Goal: Task Accomplishment & Management: Use online tool/utility

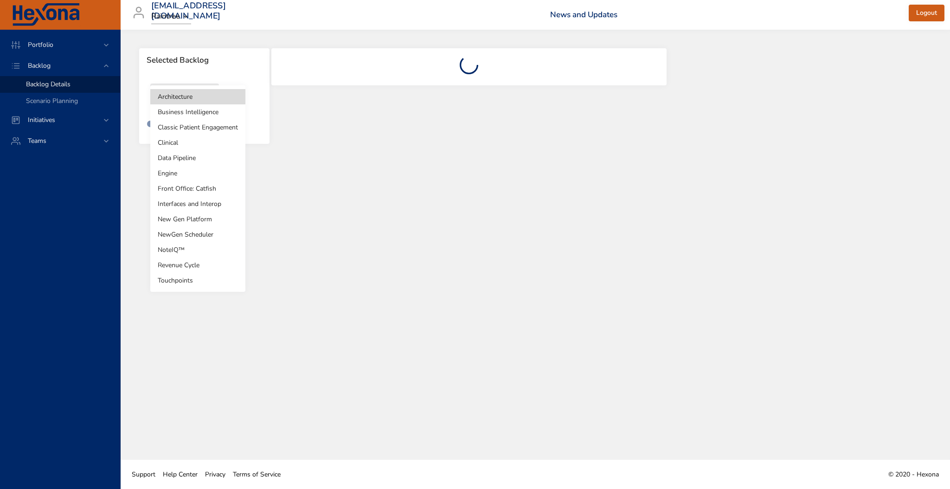
click at [179, 102] on body "Portfolio Backlog Backlog Details Scenario Planning Initiatives Teams [EMAIL_AD…" at bounding box center [475, 244] width 950 height 489
click at [183, 286] on li "Touchpoints" at bounding box center [197, 280] width 95 height 15
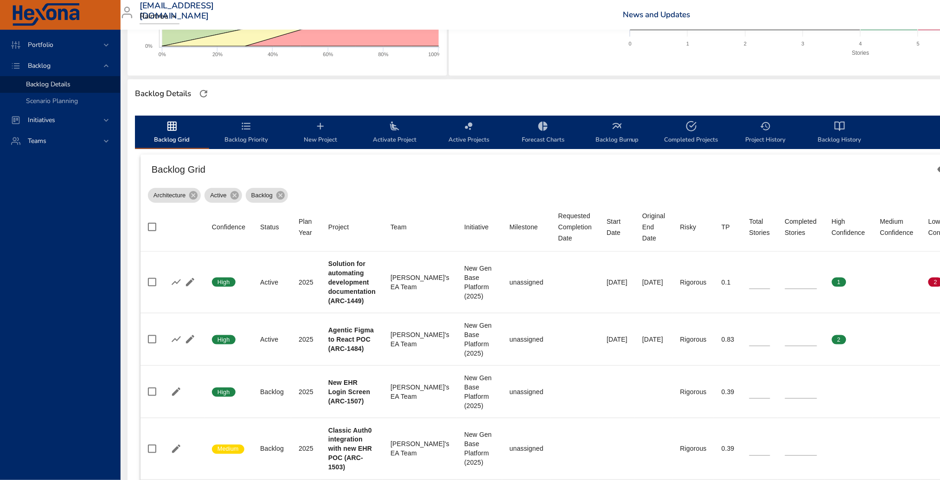
scroll to position [0, 12]
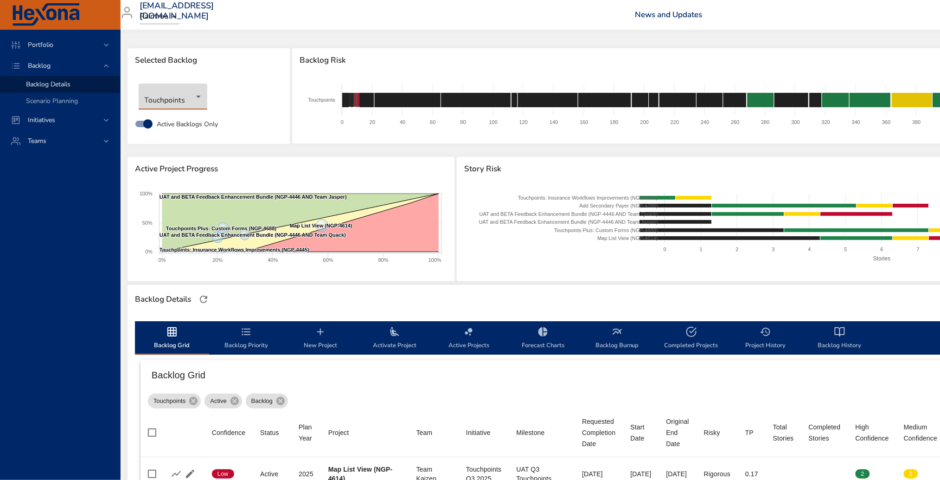
type input "**"
type input "*"
type input "**"
type input "*"
type input "**"
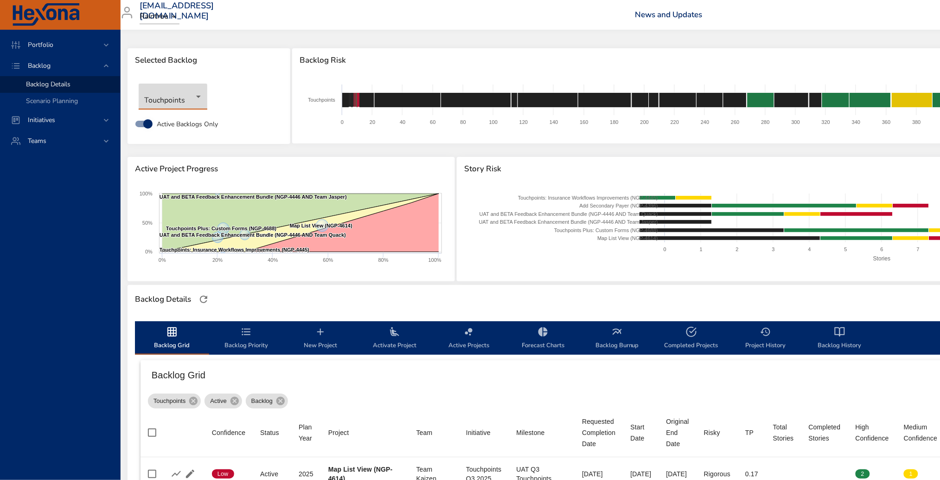
type input "*"
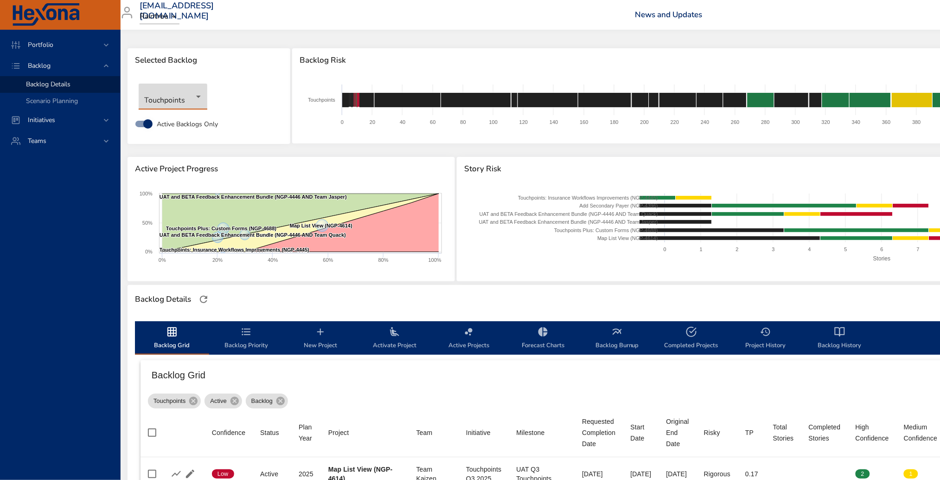
type input "*"
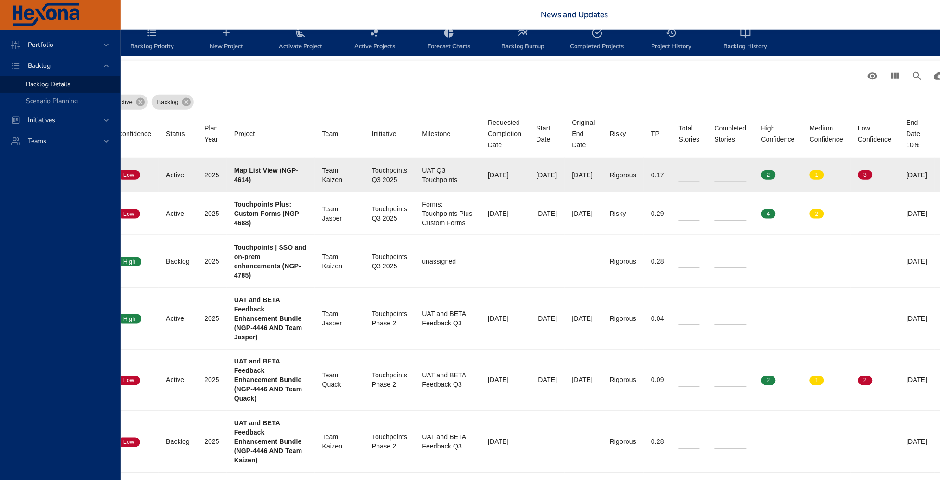
scroll to position [299, 0]
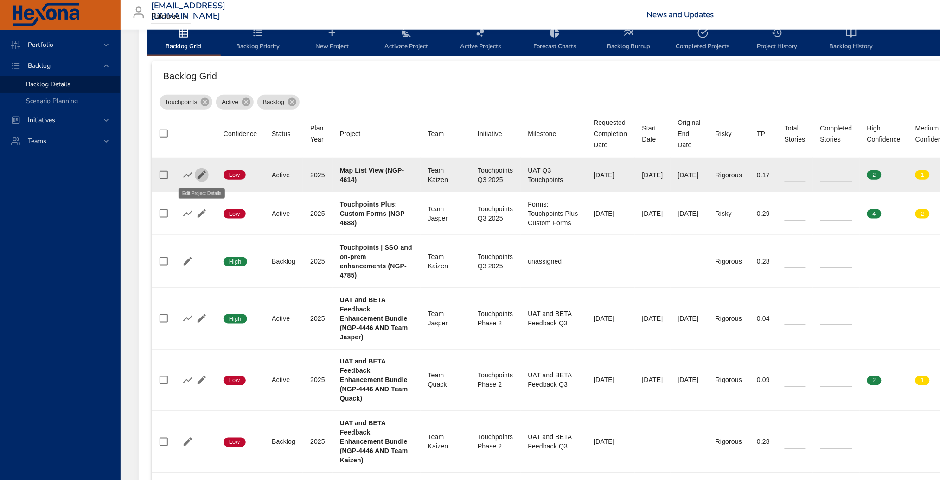
click at [201, 173] on icon "button" at bounding box center [201, 174] width 11 height 11
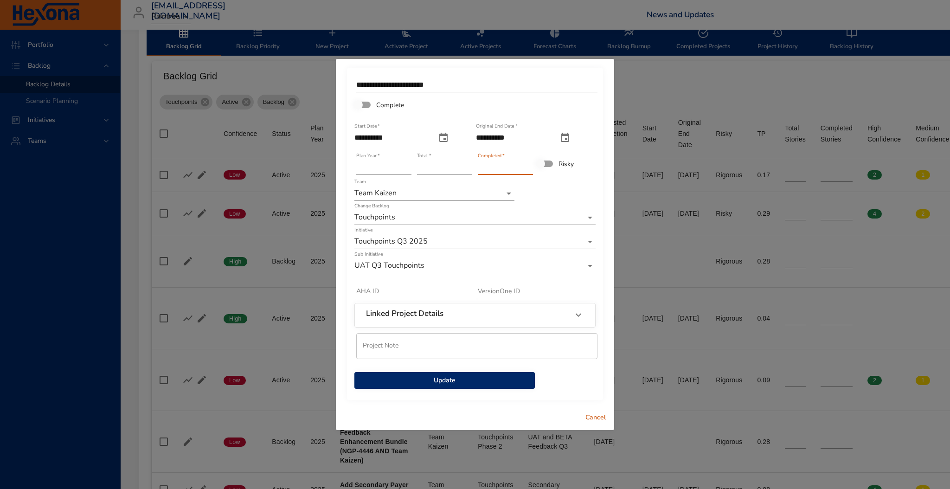
click at [529, 164] on input "*" at bounding box center [505, 167] width 55 height 15
type input "*"
click at [529, 164] on input "*" at bounding box center [505, 167] width 55 height 15
click at [445, 382] on span "Update" at bounding box center [445, 381] width 166 height 12
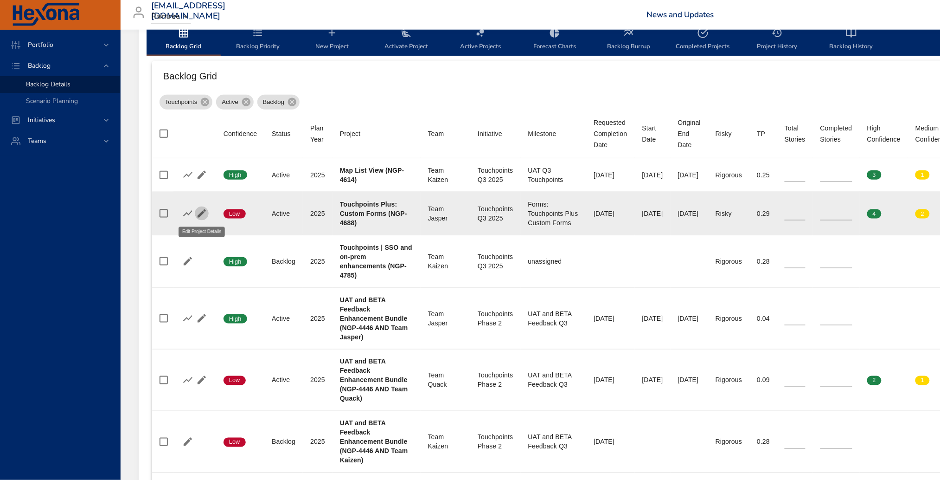
click at [199, 213] on icon "button" at bounding box center [201, 213] width 11 height 11
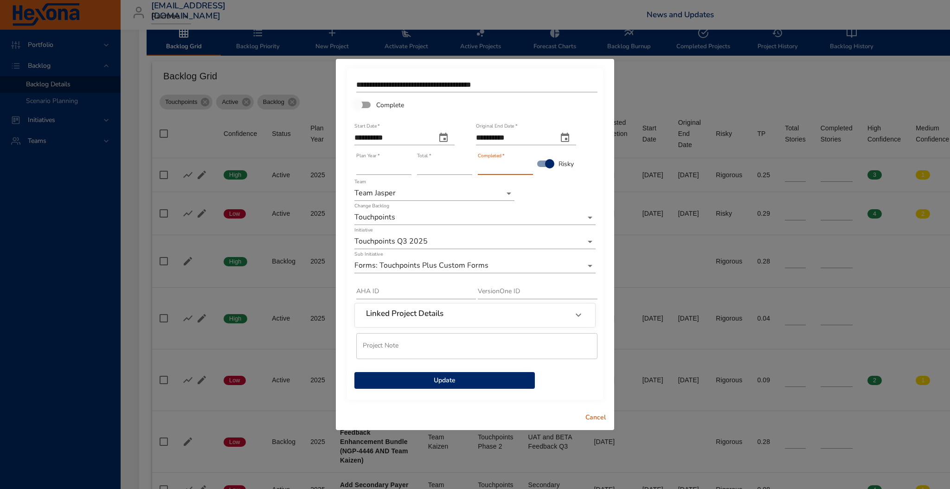
click at [530, 166] on input "*" at bounding box center [505, 167] width 55 height 15
type input "*"
click at [530, 166] on input "*" at bounding box center [505, 167] width 55 height 15
click at [477, 383] on span "Update" at bounding box center [445, 381] width 166 height 12
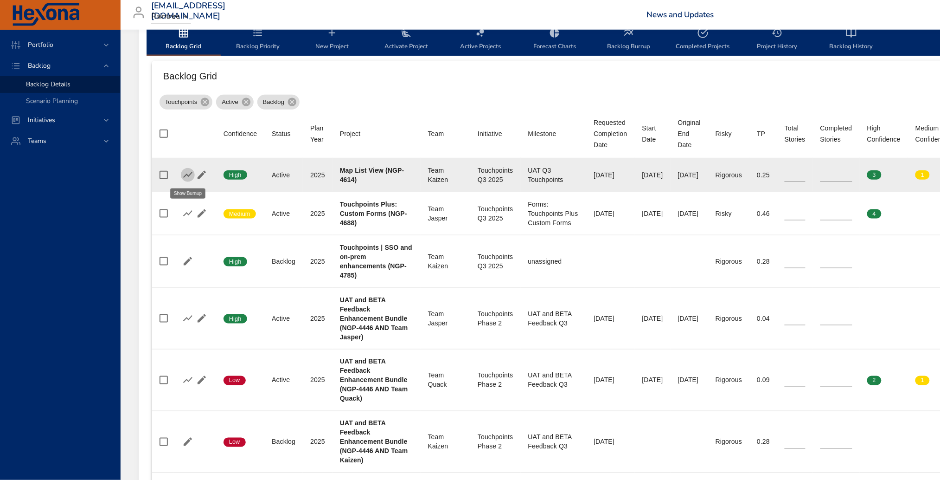
click at [183, 171] on icon "button" at bounding box center [187, 174] width 11 height 11
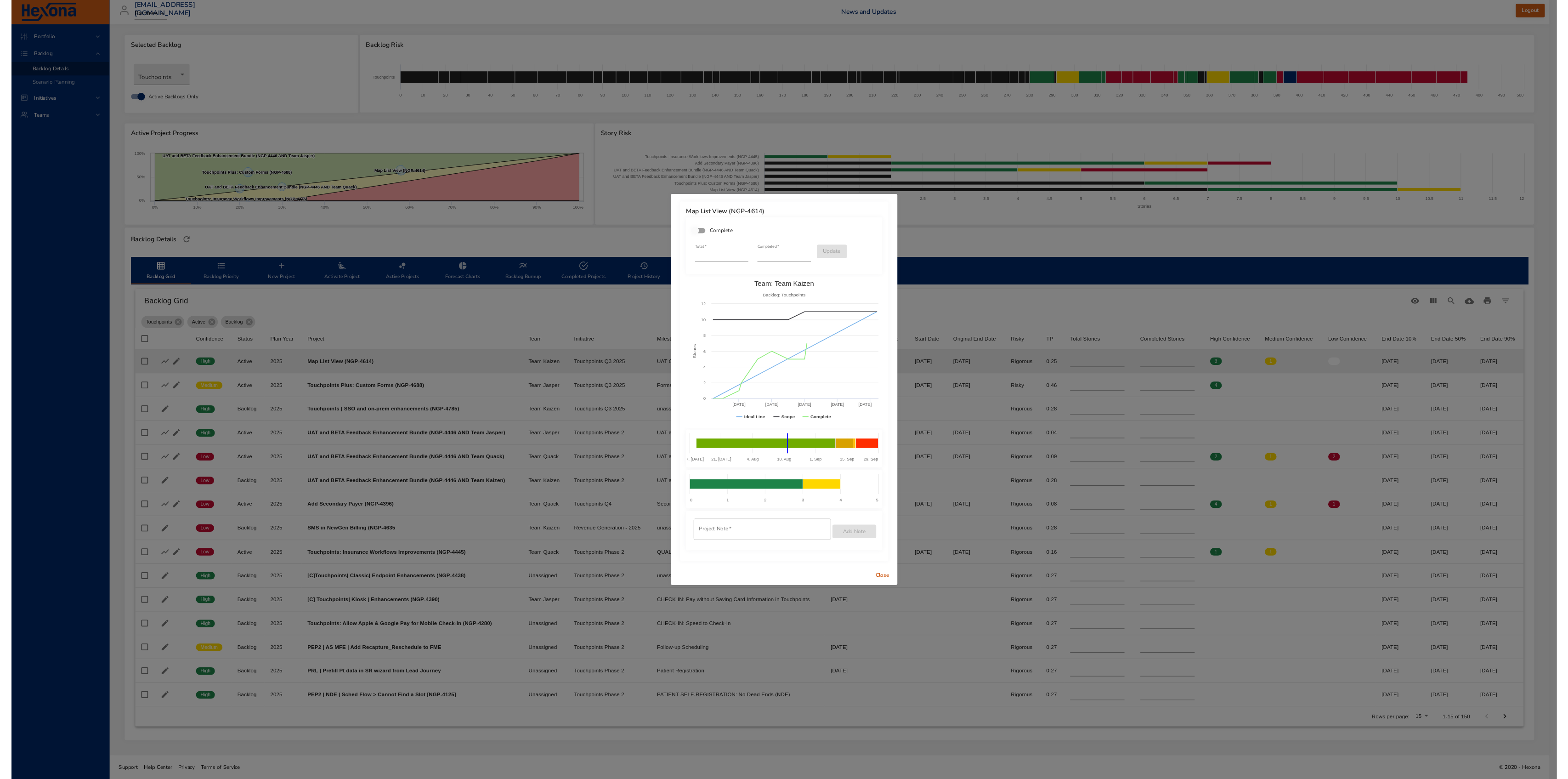
scroll to position [4, 0]
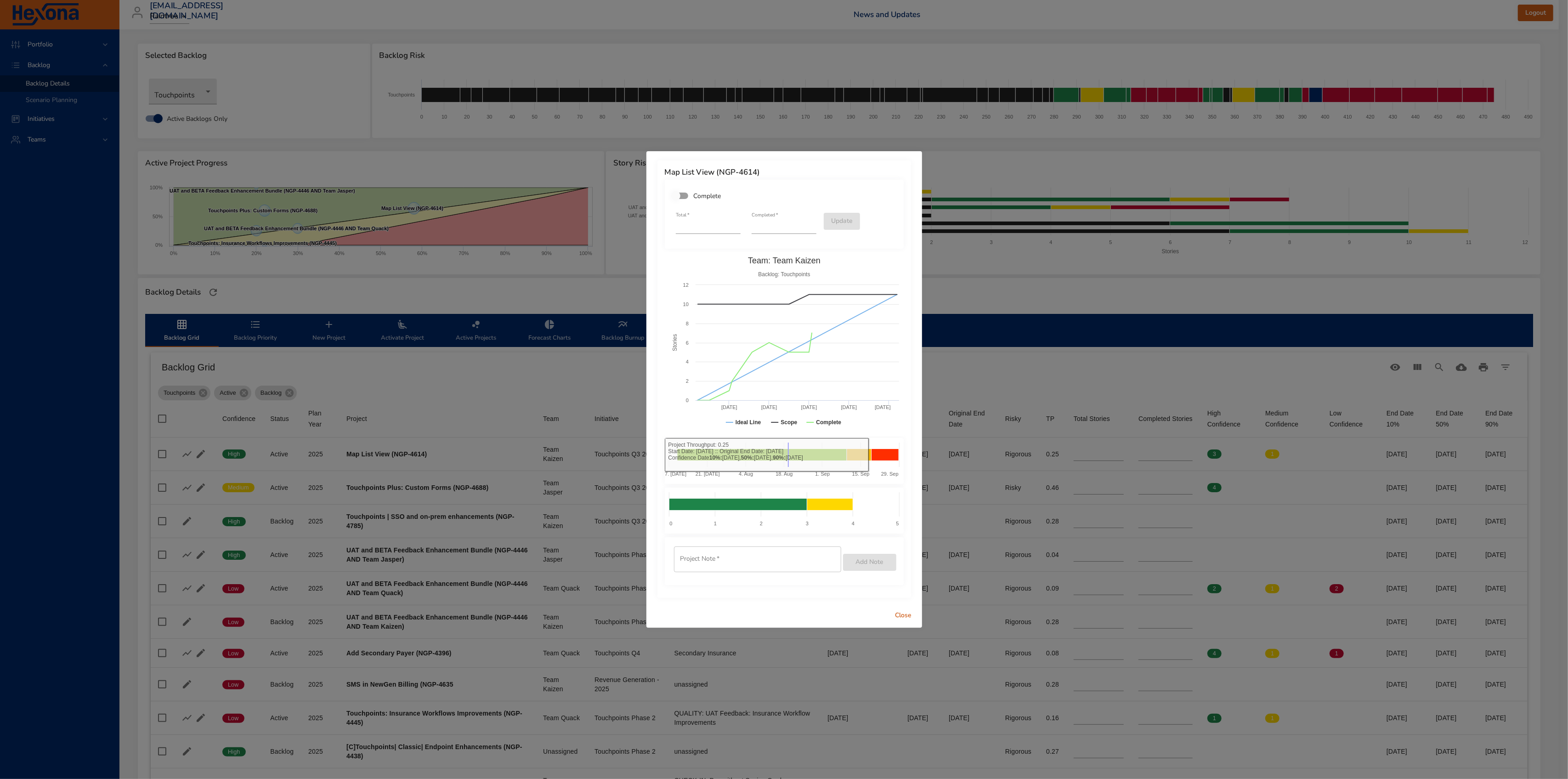
click at [559, 390] on div "Map List View (NGP-4614) Complete Total   * ** Completed   * * Update Created w…" at bounding box center [784, 390] width 1568 height 779
click at [940, 354] on div "Map List View (NGP-4614) Complete Total   * ** Completed   * * Update Created w…" at bounding box center [784, 390] width 1568 height 779
click at [588, 374] on div "Map List View (NGP-4614) Complete Total   * ** Completed   * * Update Created w…" at bounding box center [784, 390] width 1568 height 779
click at [907, 484] on button "Close" at bounding box center [903, 615] width 30 height 17
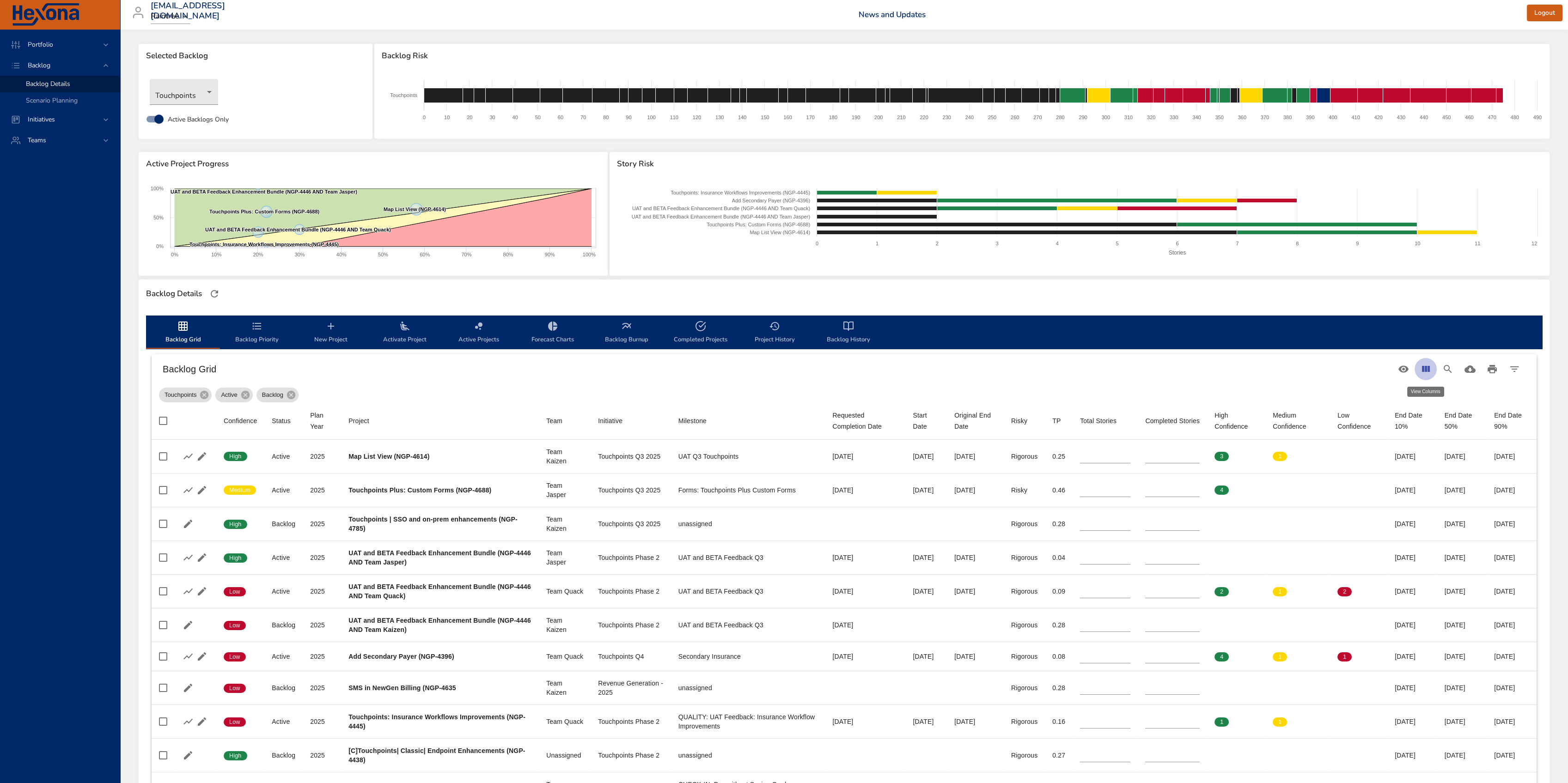
click at [945, 366] on icon "View Columns" at bounding box center [1425, 369] width 11 height 11
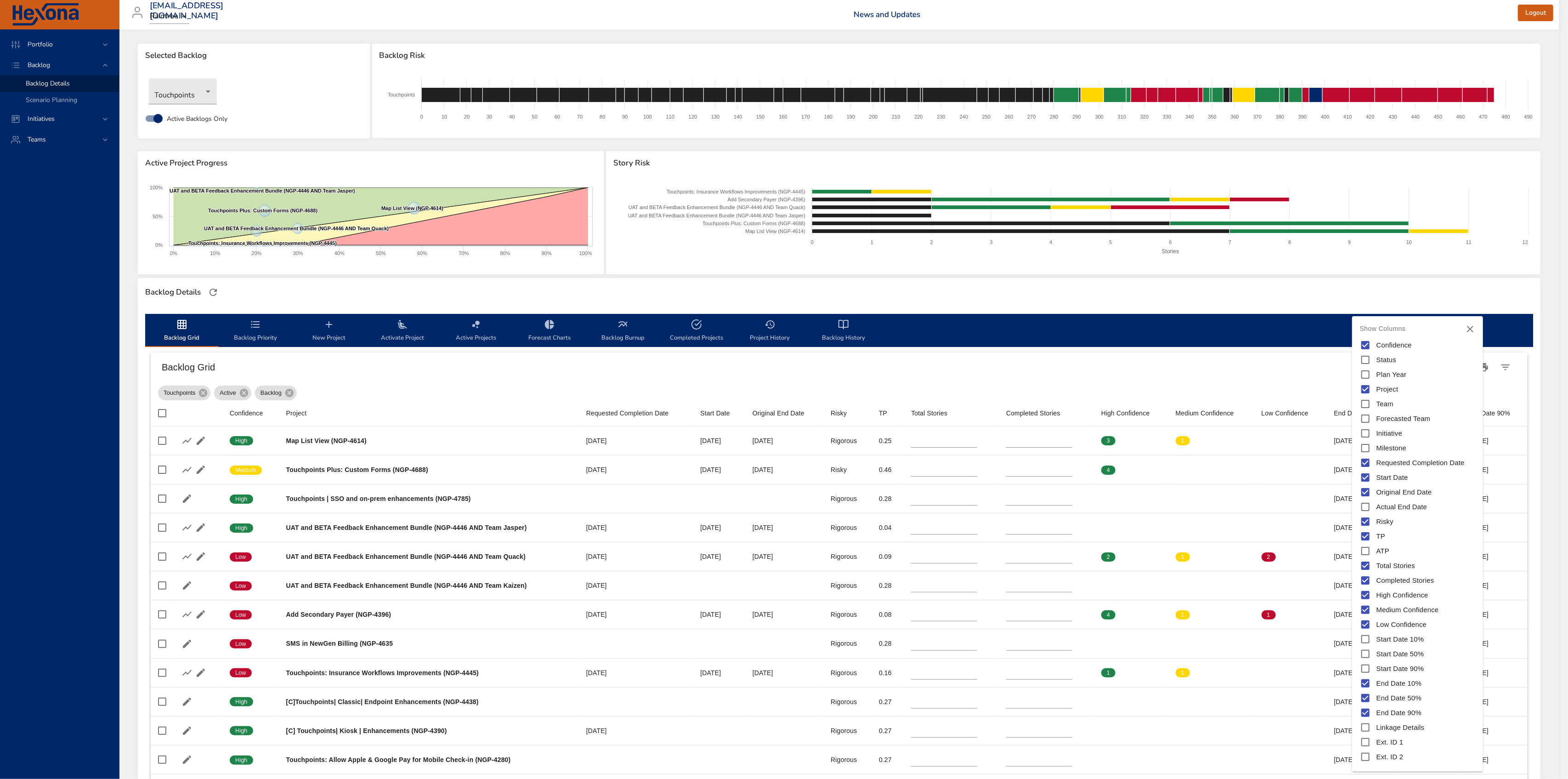
click at [940, 325] on icon "Close" at bounding box center [1470, 329] width 11 height 11
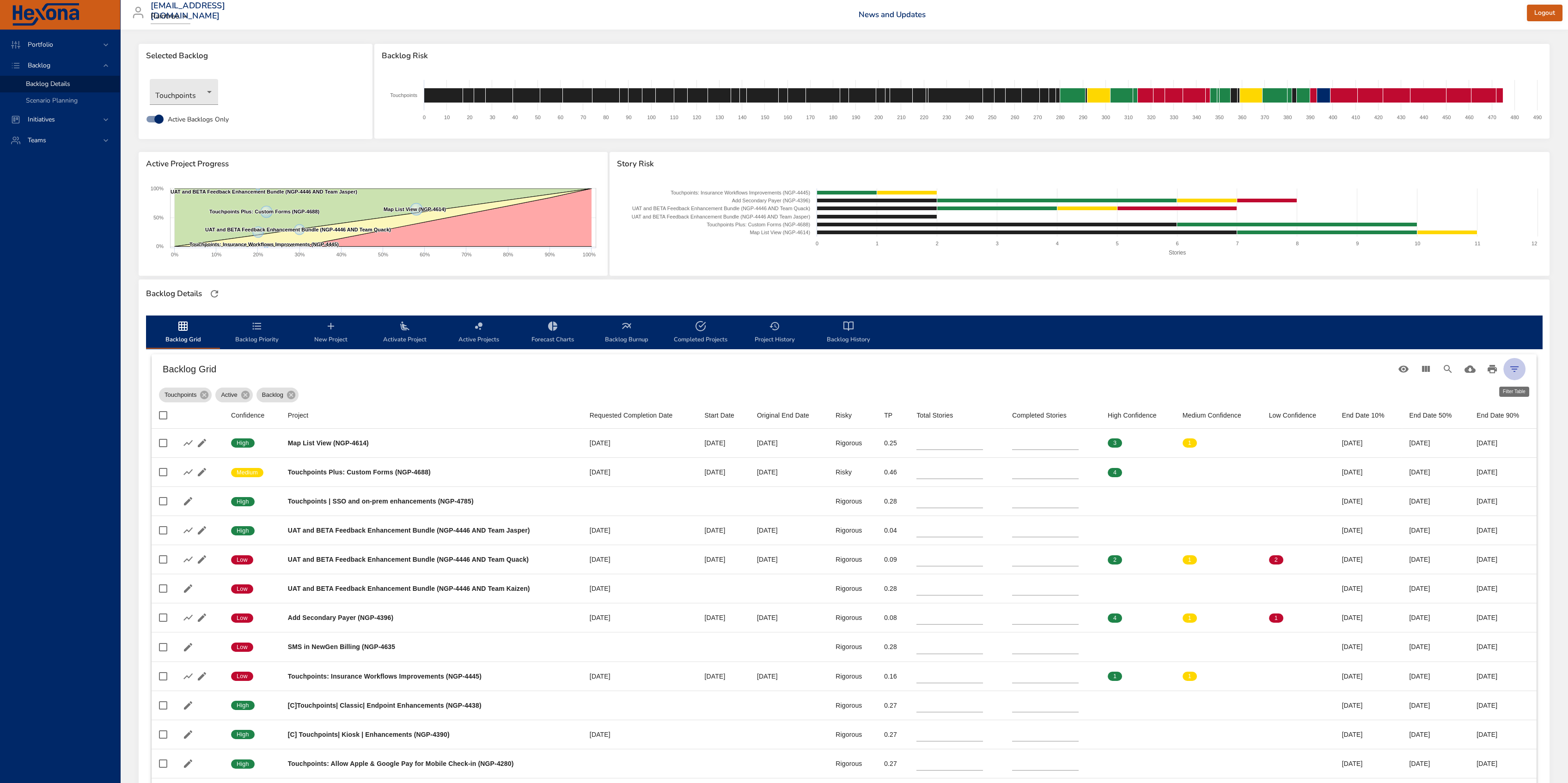
click at [945, 365] on icon "Filter Table" at bounding box center [1513, 369] width 11 height 11
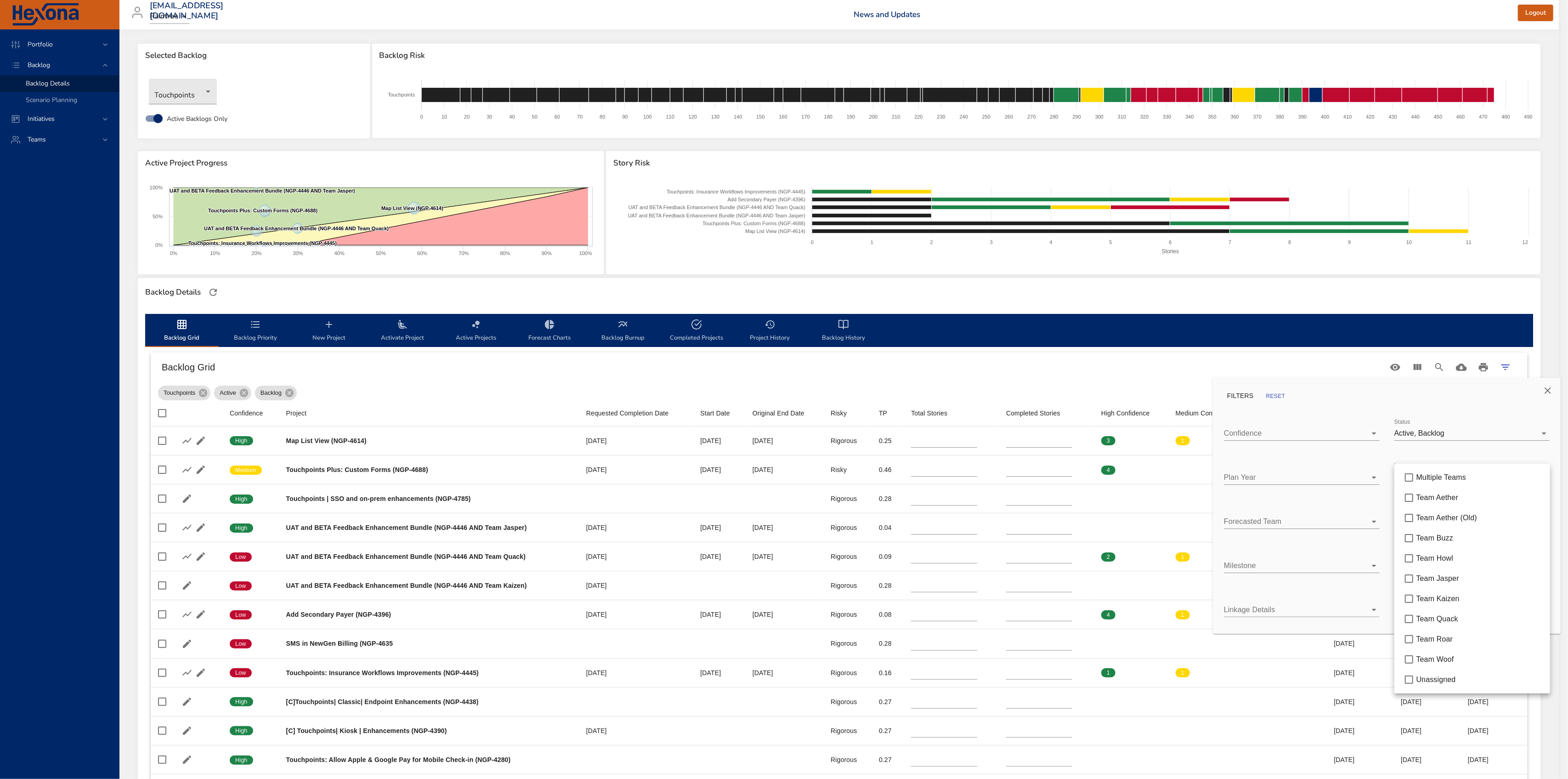
click at [940, 483] on body "Portfolio Backlog Backlog Details Scenario Planning Initiatives Teams [EMAIL_AD…" at bounding box center [784, 386] width 1568 height 779
type input "*"
type input "**"
type input "*"
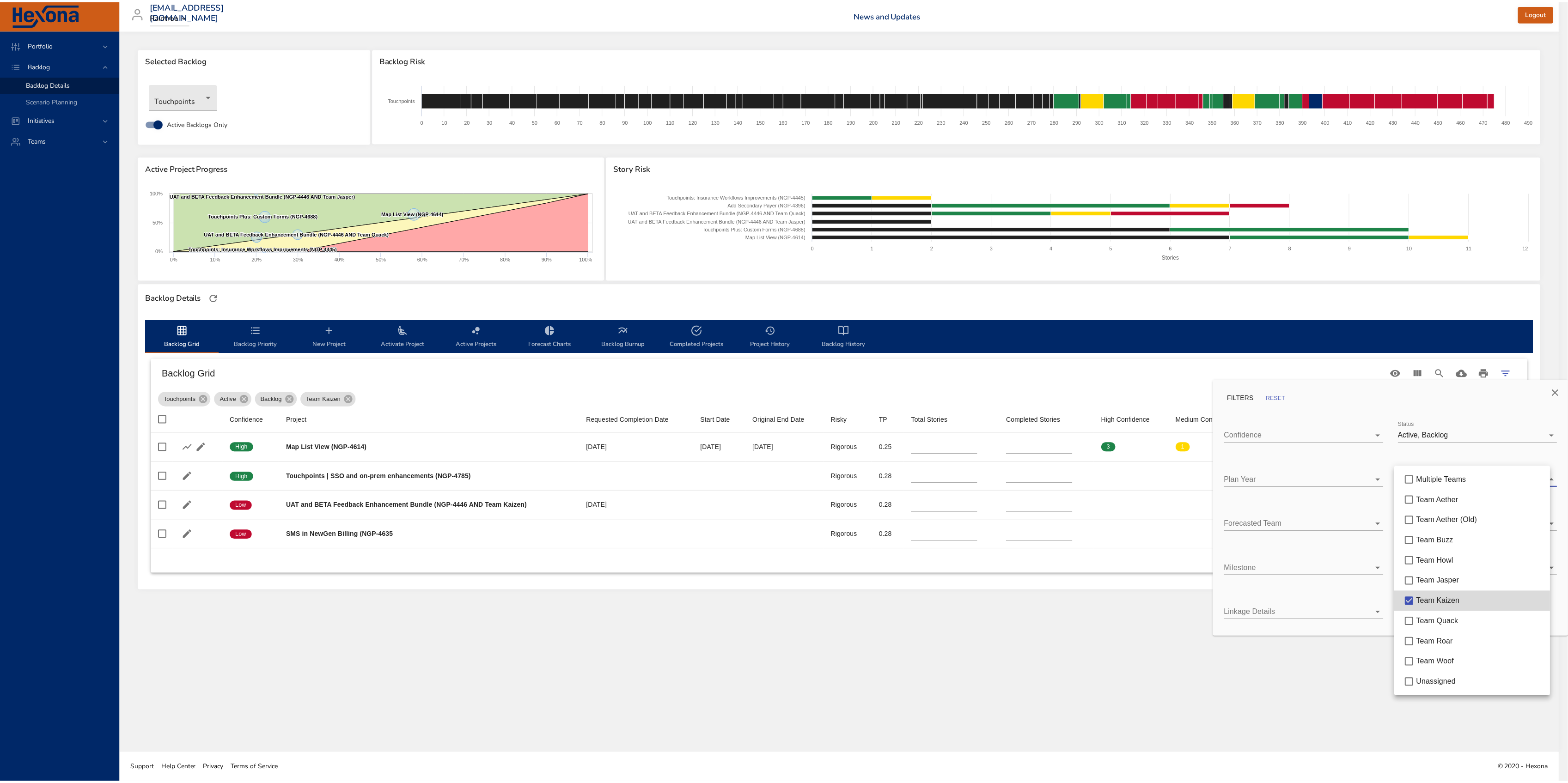
scroll to position [0, 0]
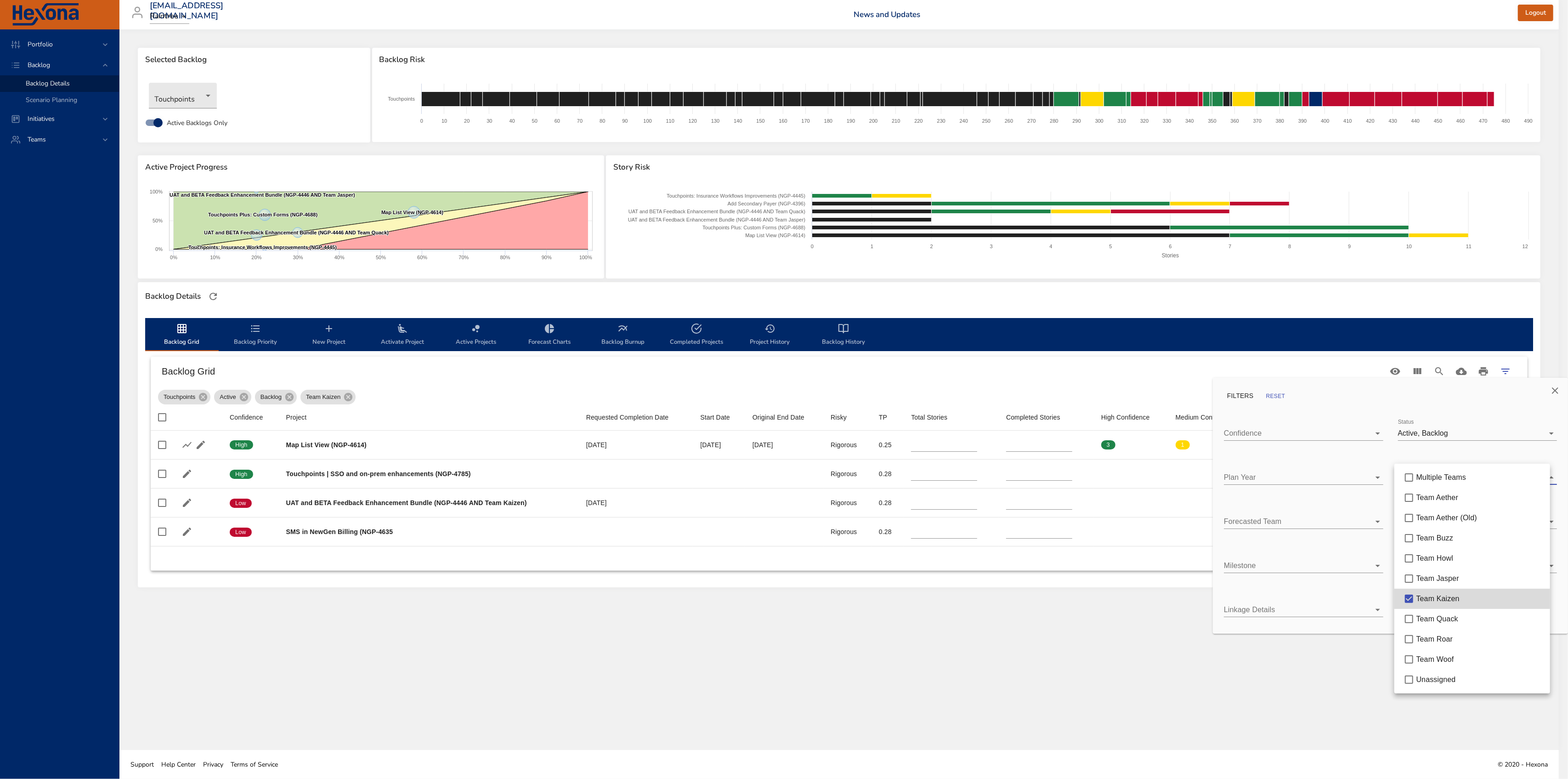
click at [940, 484] on div at bounding box center [784, 390] width 1568 height 779
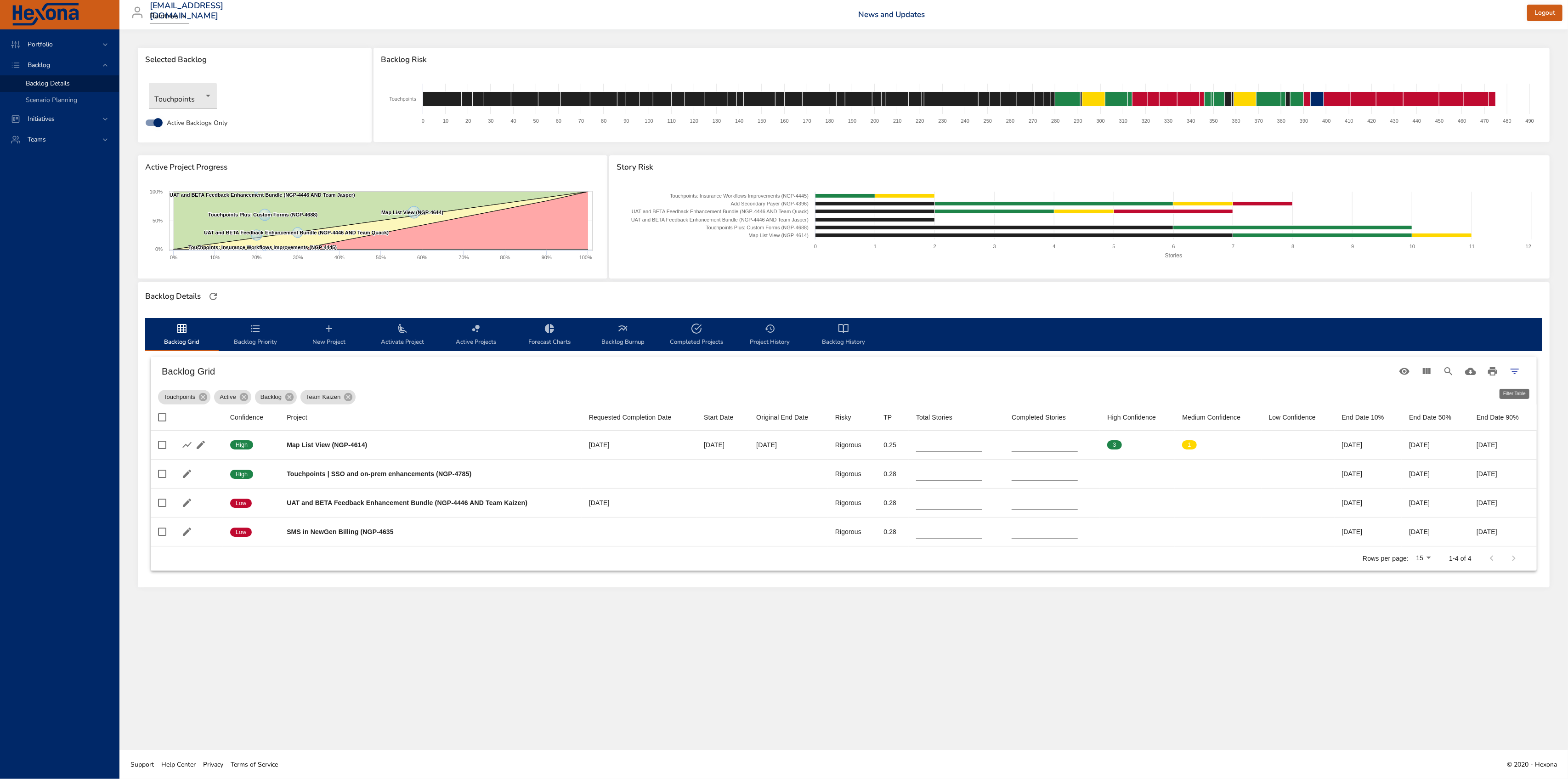
click at [940, 366] on icon "Filter Table" at bounding box center [1515, 371] width 11 height 11
click at [940, 484] on body "Portfolio Backlog Backlog Details Scenario Planning Initiatives Teams [EMAIL_AD…" at bounding box center [784, 390] width 1568 height 779
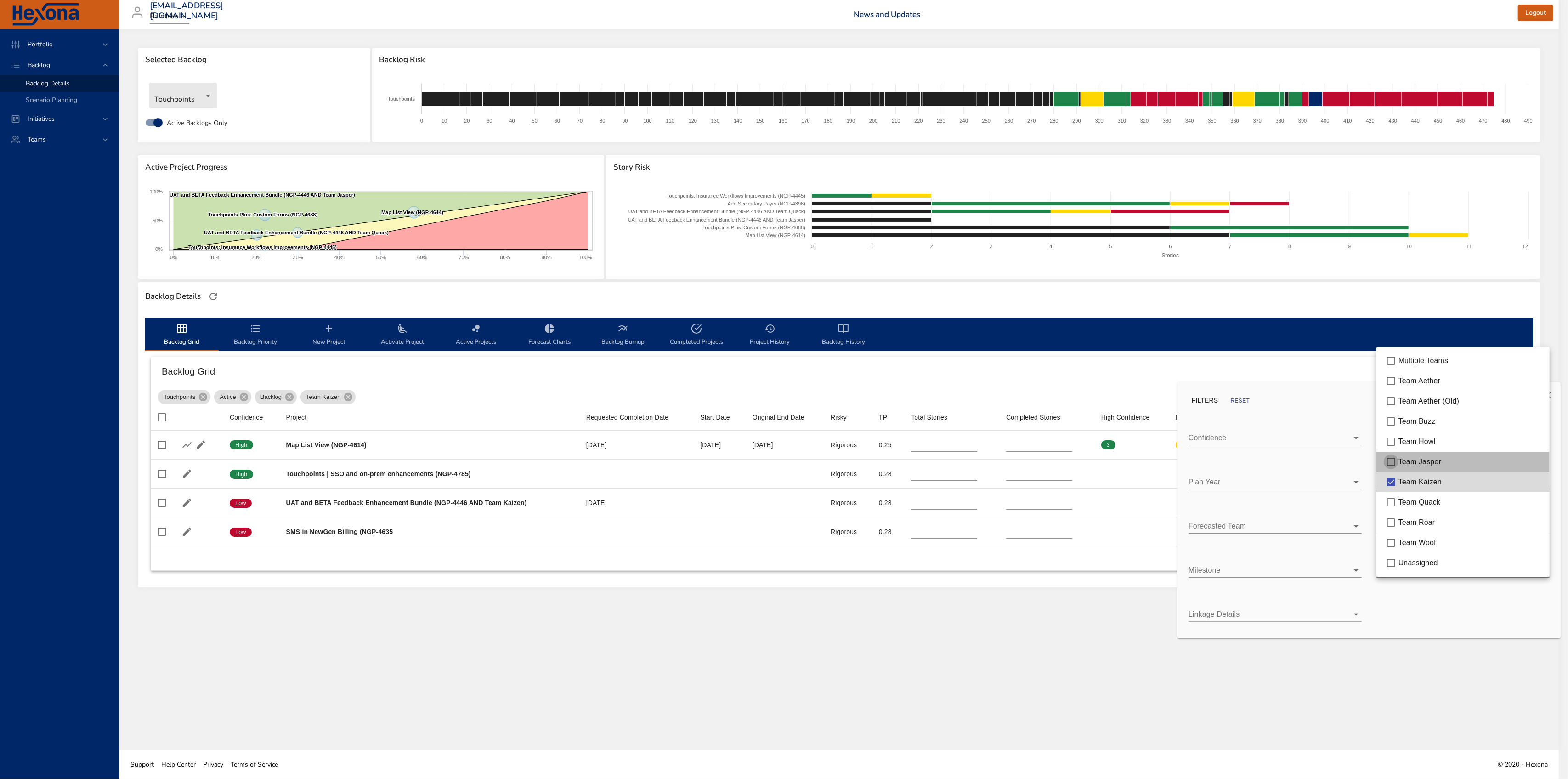
type input "*"
type input "**"
type input "*"
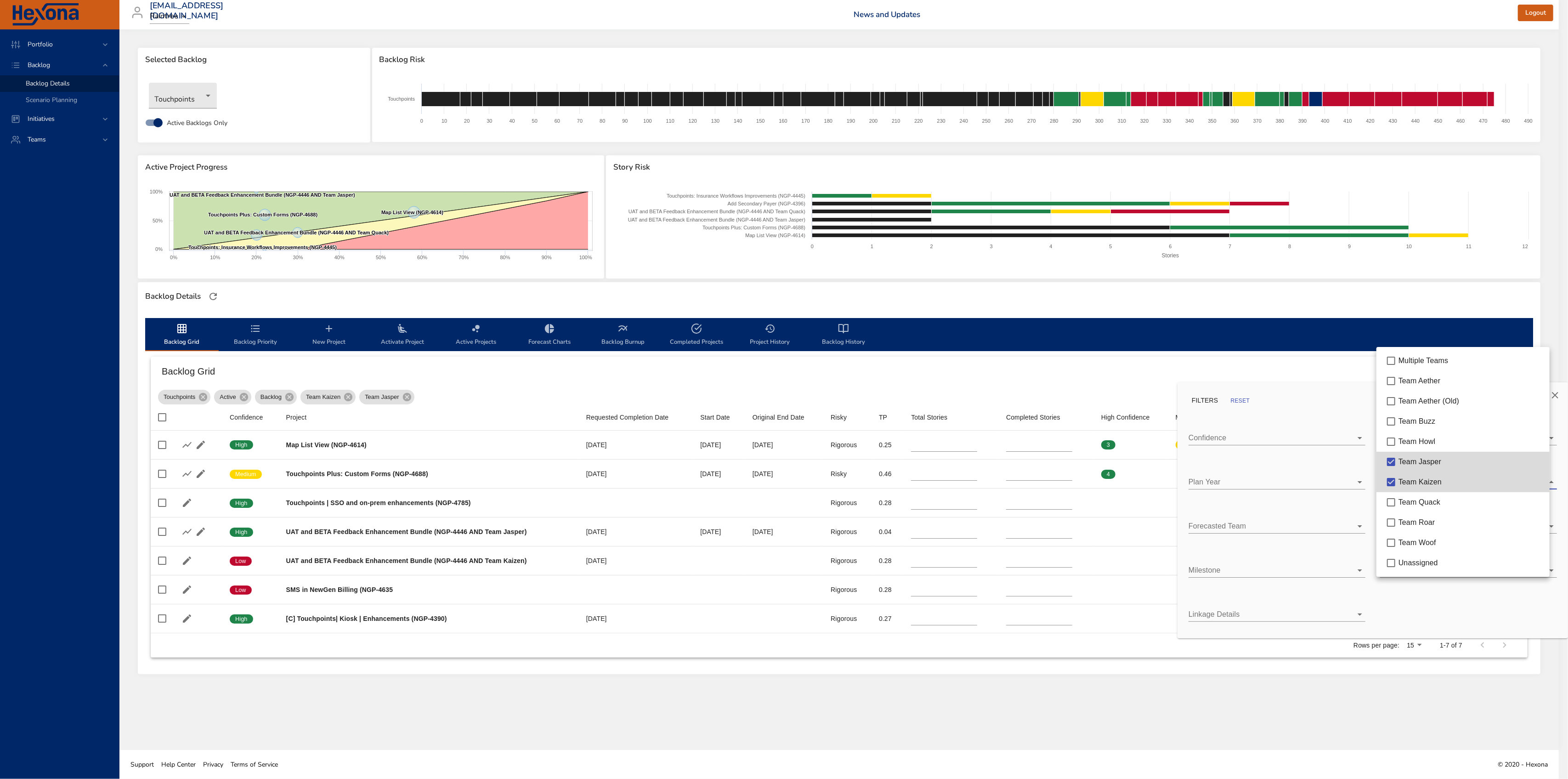
type input "**"
type input "*"
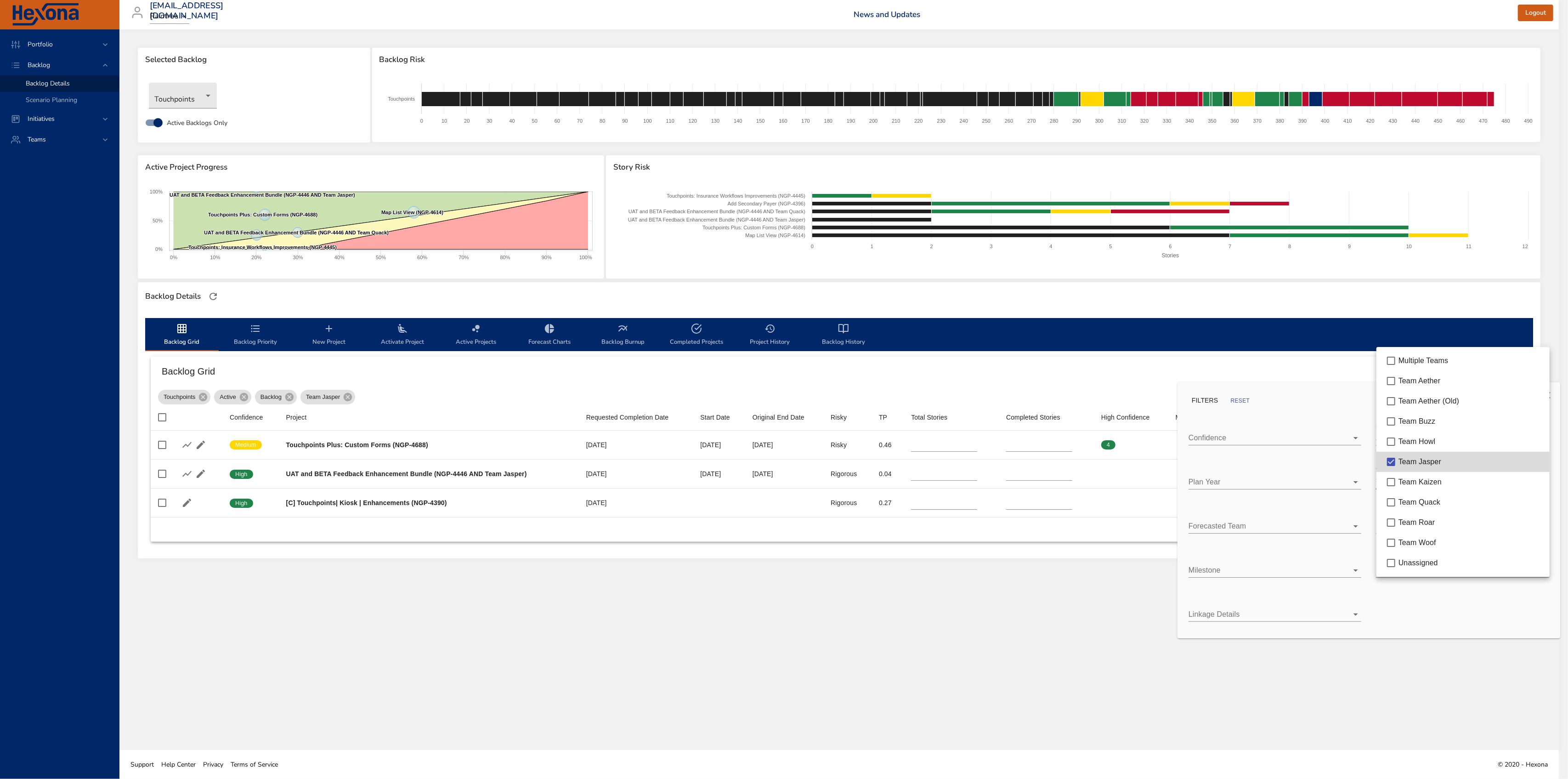
click at [940, 484] on div at bounding box center [784, 390] width 1568 height 779
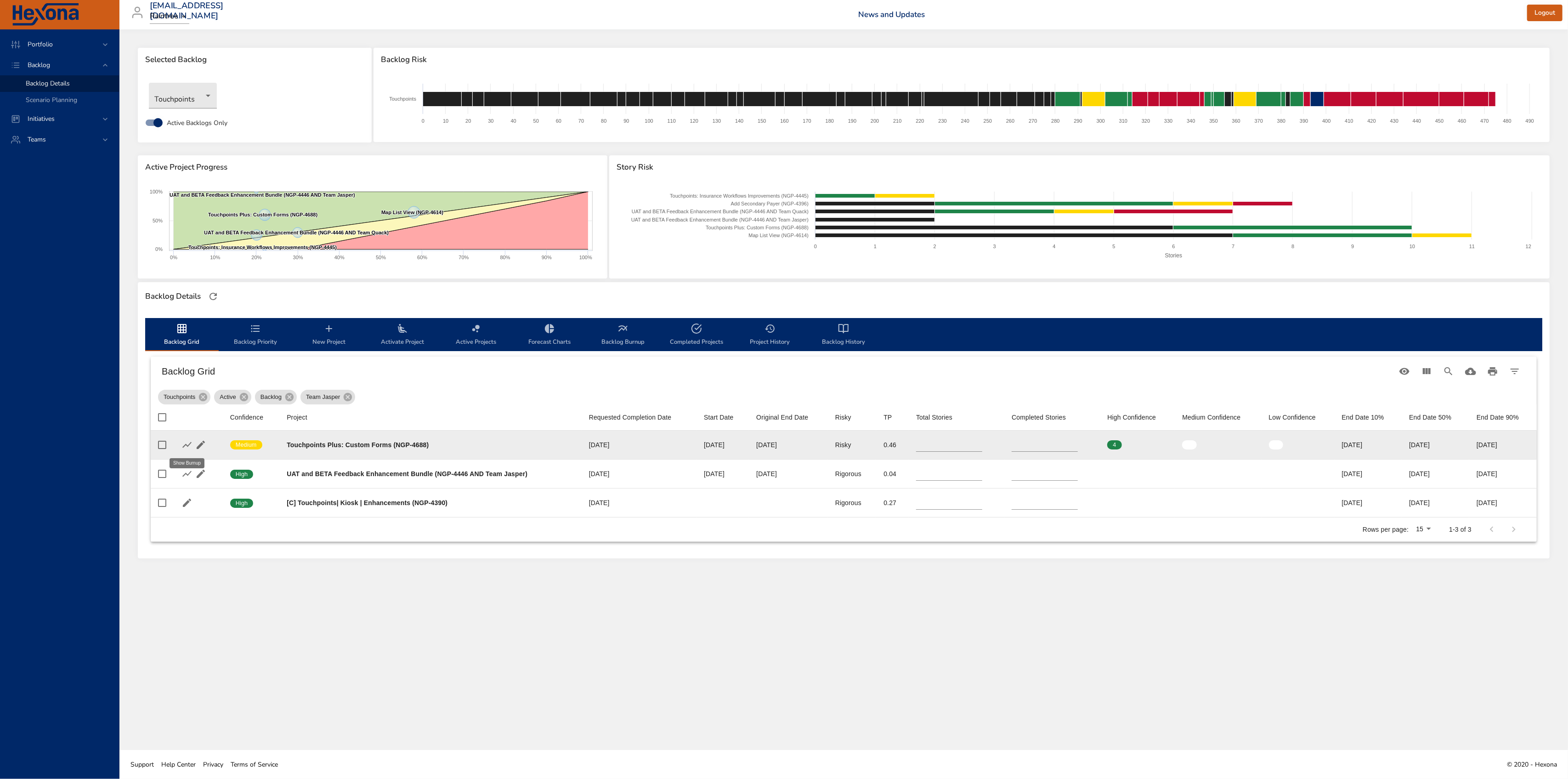
click at [187, 449] on icon "button" at bounding box center [186, 444] width 11 height 11
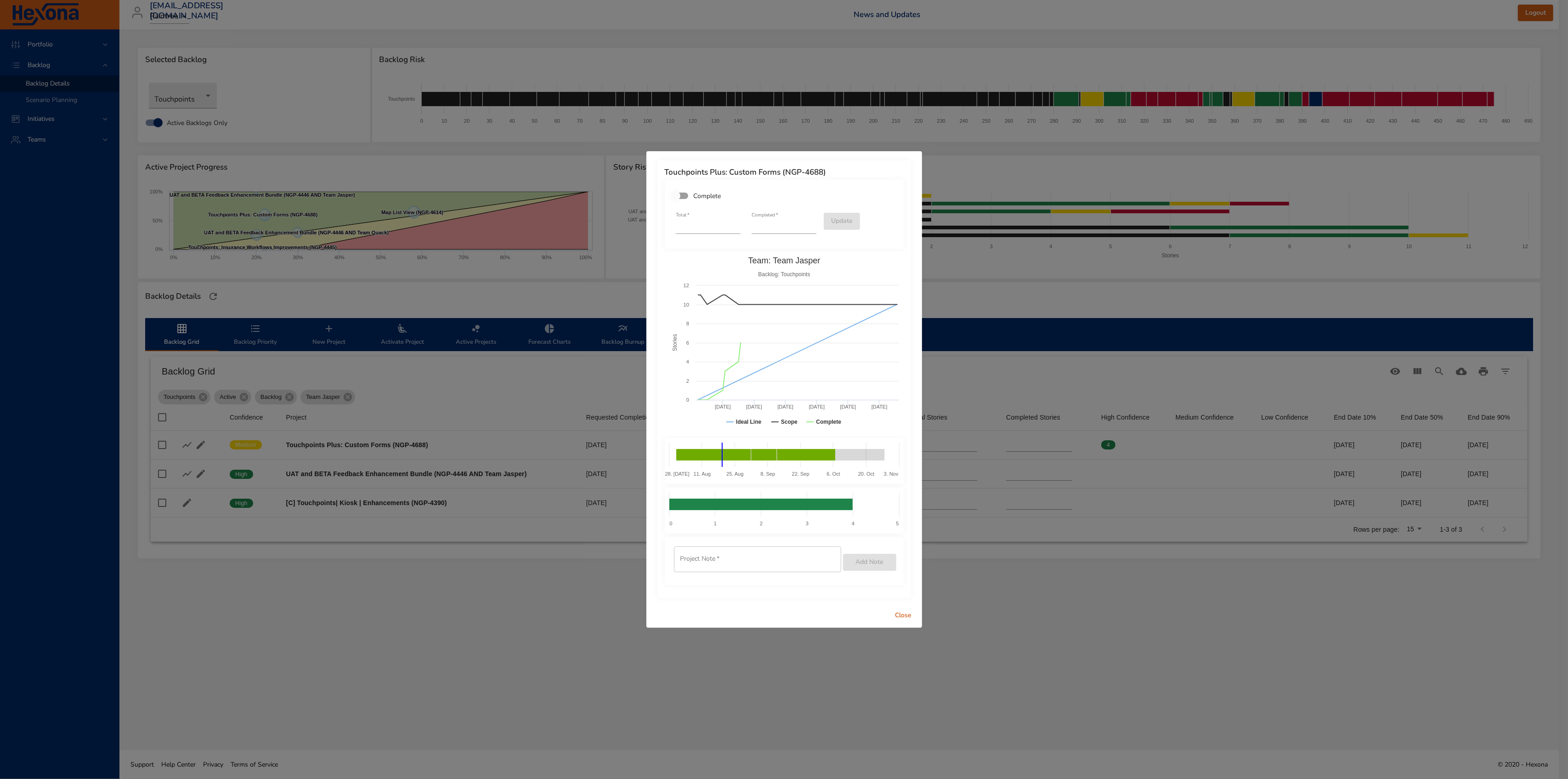
click at [900, 484] on span "Close" at bounding box center [903, 615] width 22 height 12
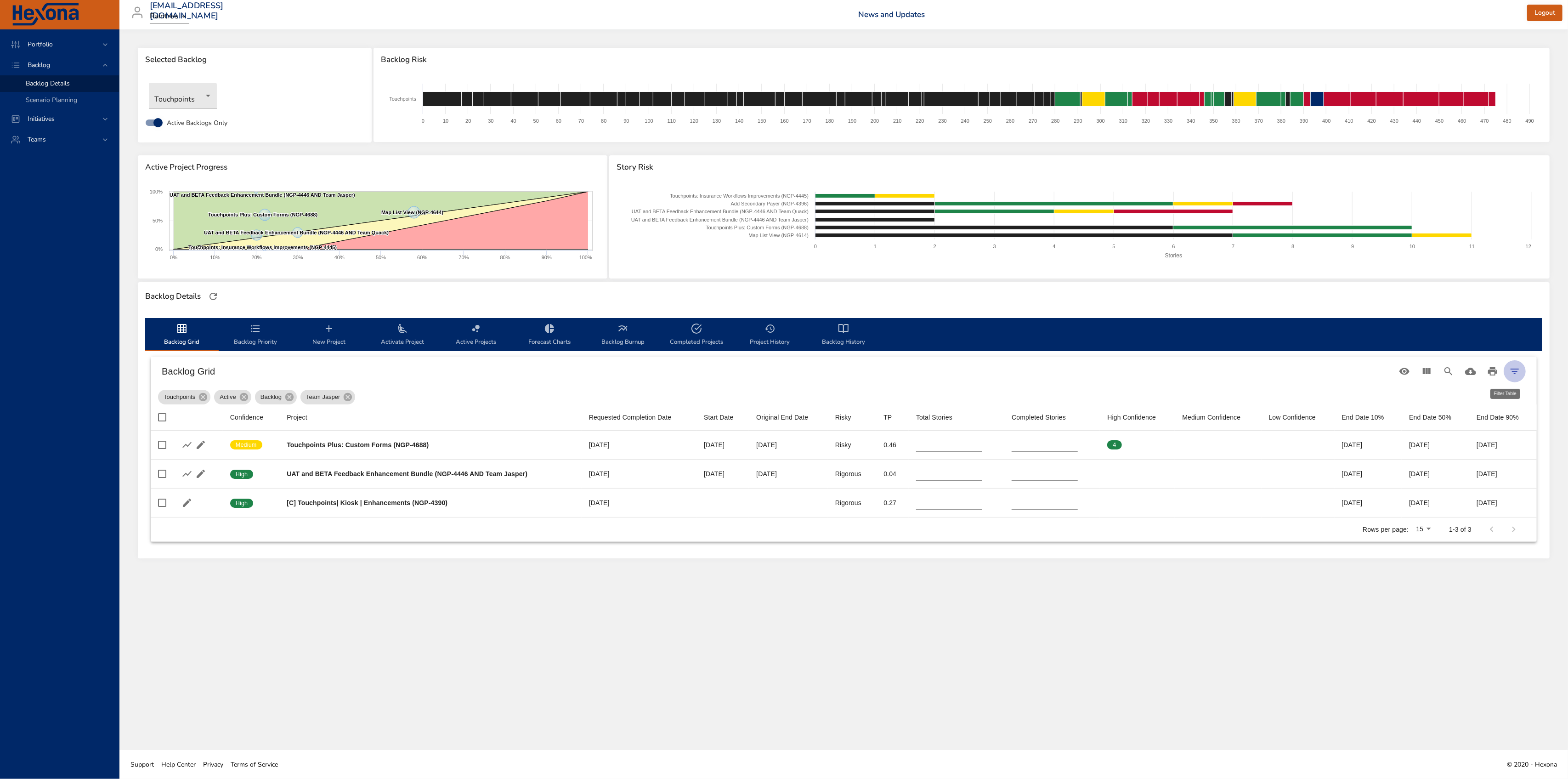
click at [940, 362] on button "Filter Table" at bounding box center [1515, 372] width 22 height 22
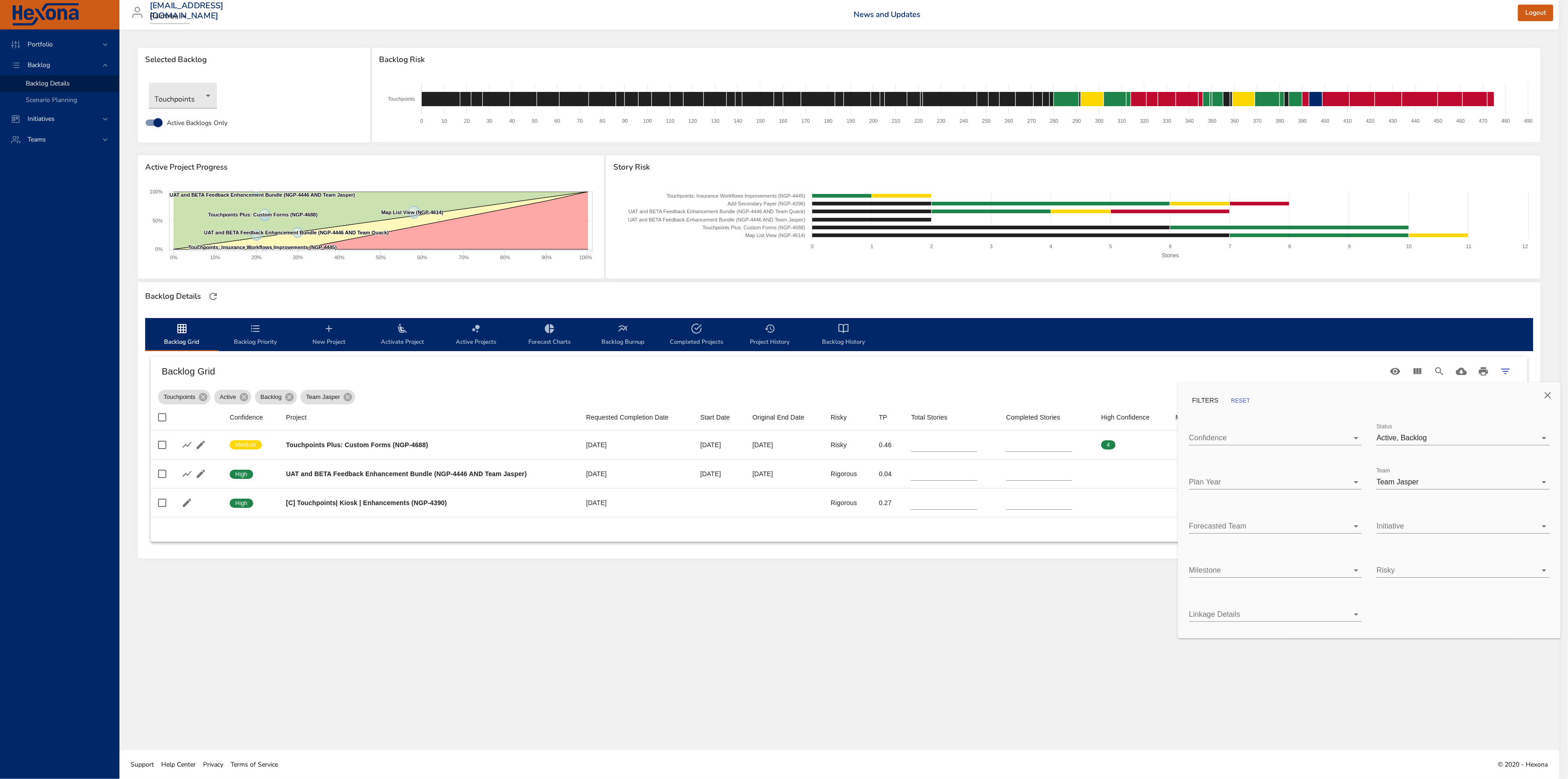
click at [940, 477] on body "Portfolio Backlog Backlog Details Scenario Planning Initiatives Teams [EMAIL_AD…" at bounding box center [784, 390] width 1568 height 779
click at [940, 479] on span "Team Jasper" at bounding box center [1419, 482] width 43 height 8
type input "**"
type input "*"
type input "**"
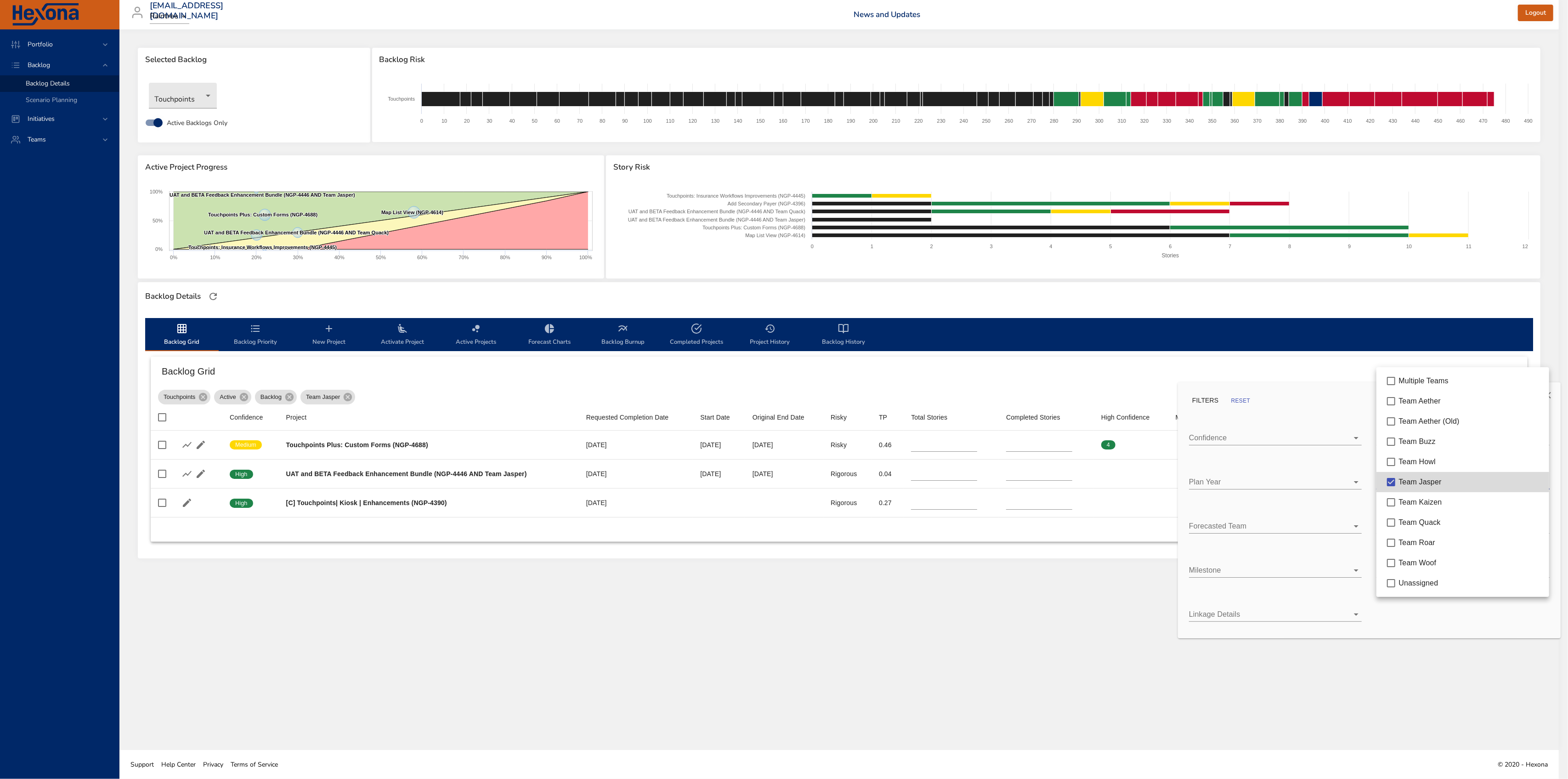
type input "*"
type input "**"
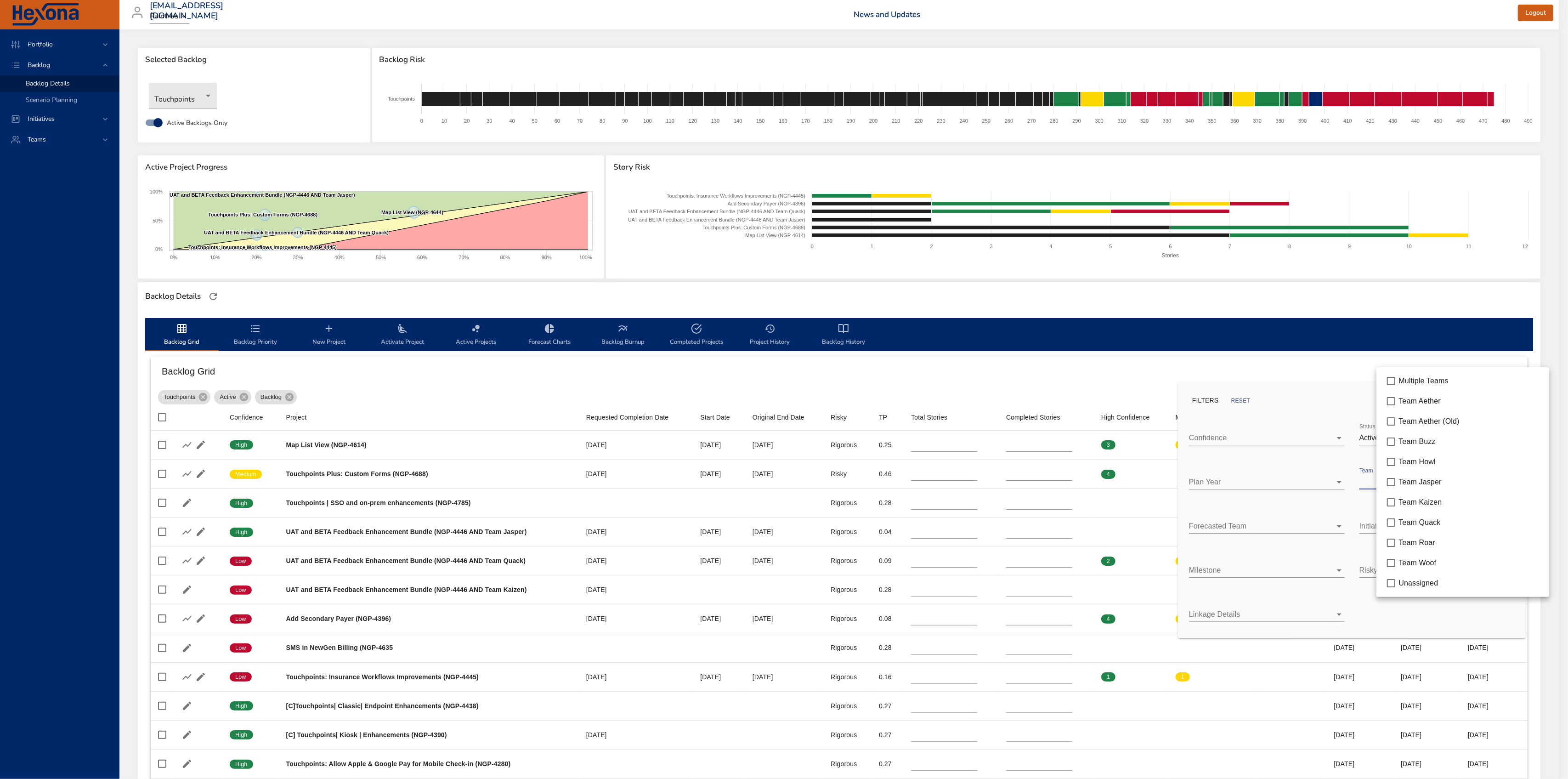
click at [387, 368] on div at bounding box center [784, 390] width 1568 height 779
click at [633, 328] on div at bounding box center [784, 390] width 1568 height 779
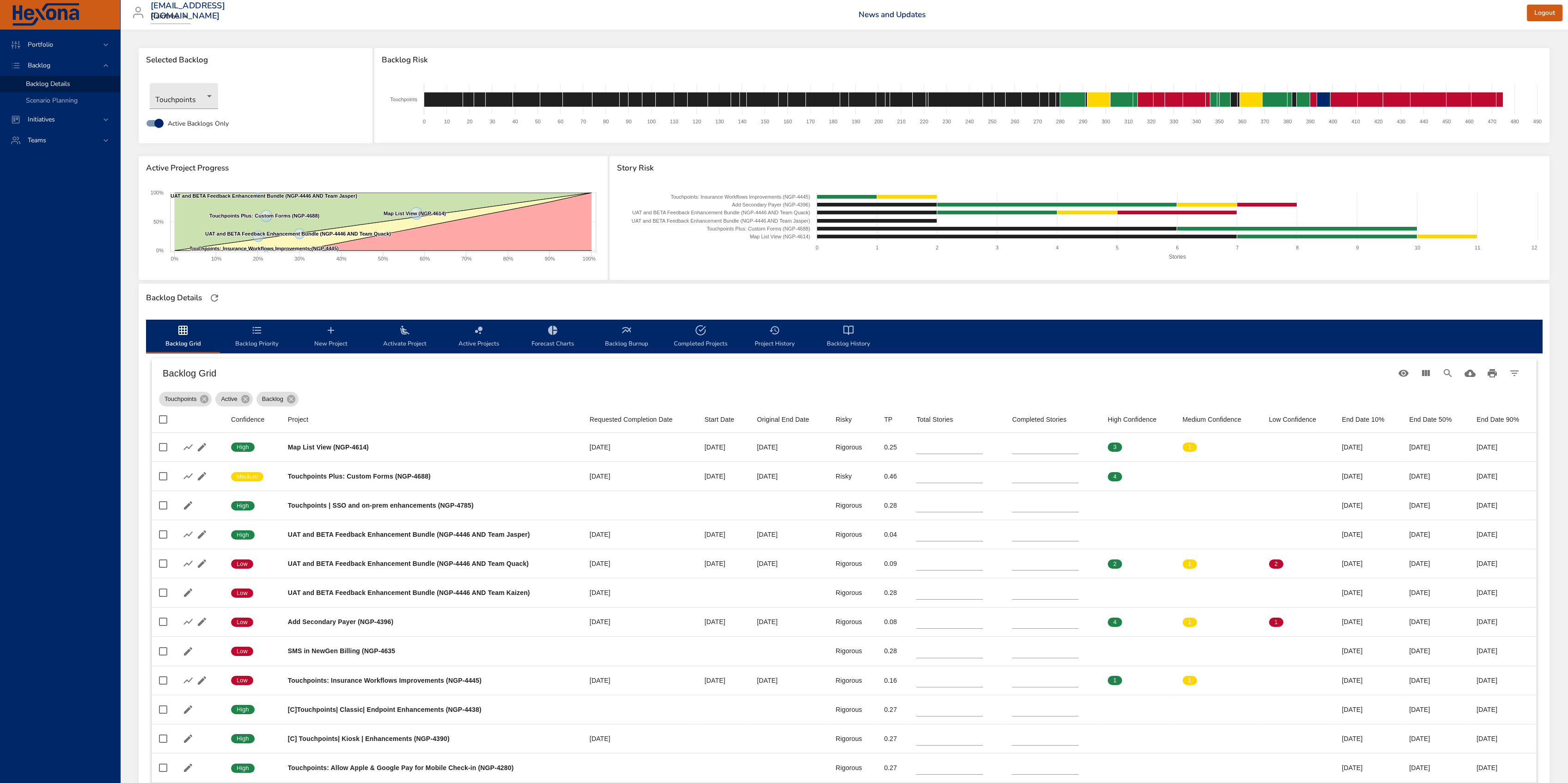
click at [624, 338] on span "Backlog Burnup" at bounding box center [626, 337] width 63 height 25
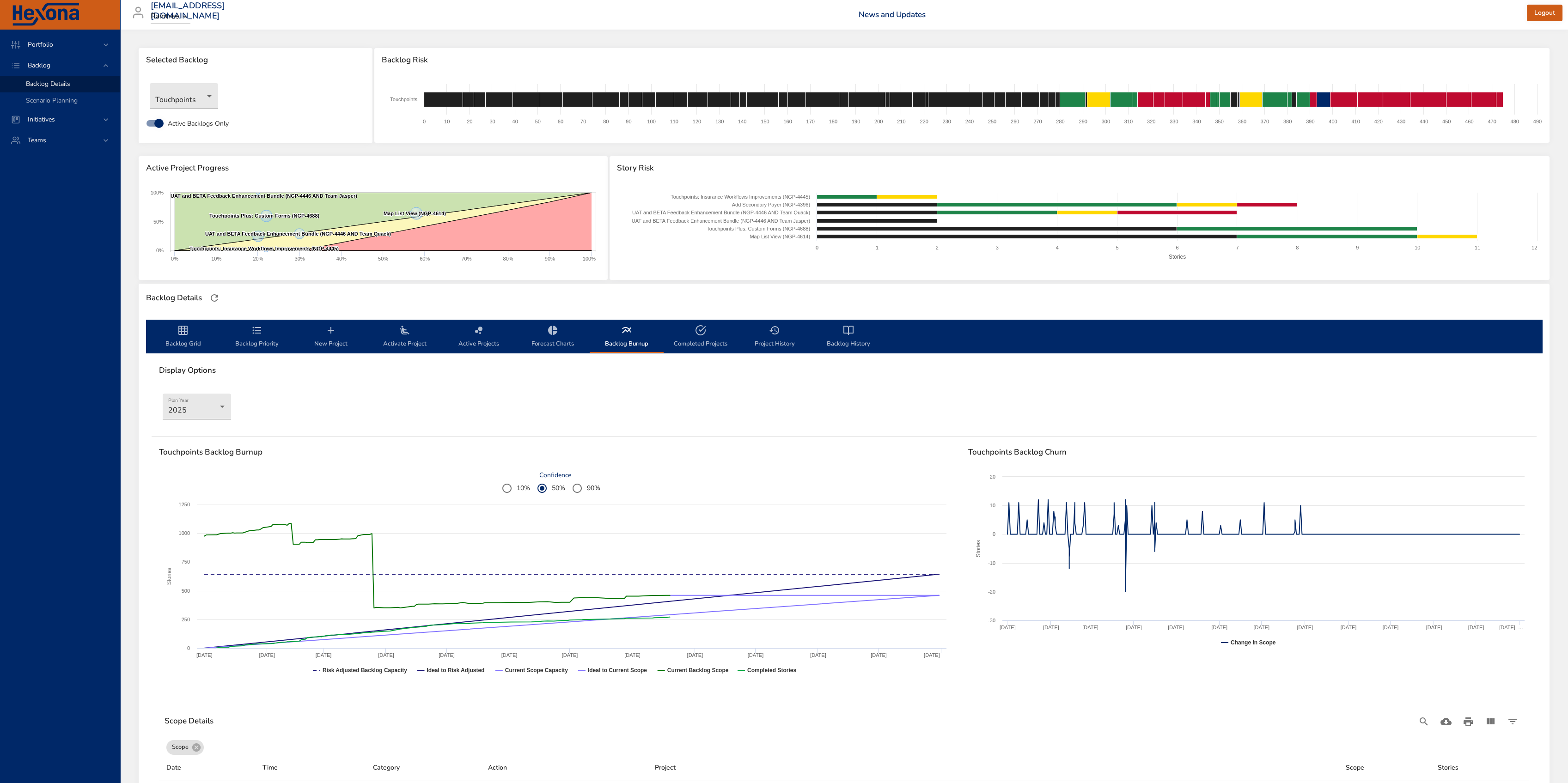
click at [161, 339] on span "Backlog Grid" at bounding box center [182, 337] width 63 height 25
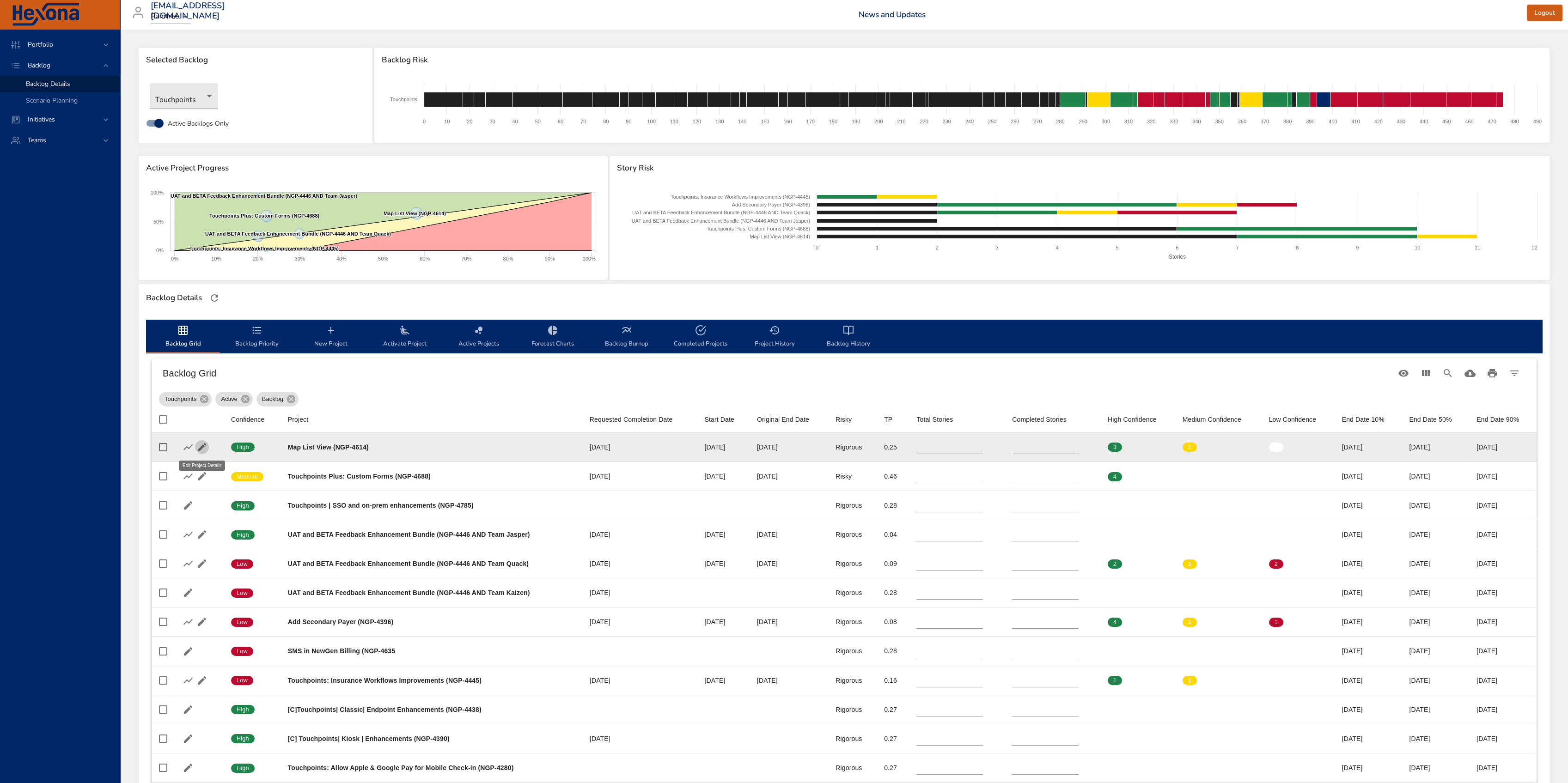
click at [205, 445] on icon "button" at bounding box center [202, 447] width 8 height 8
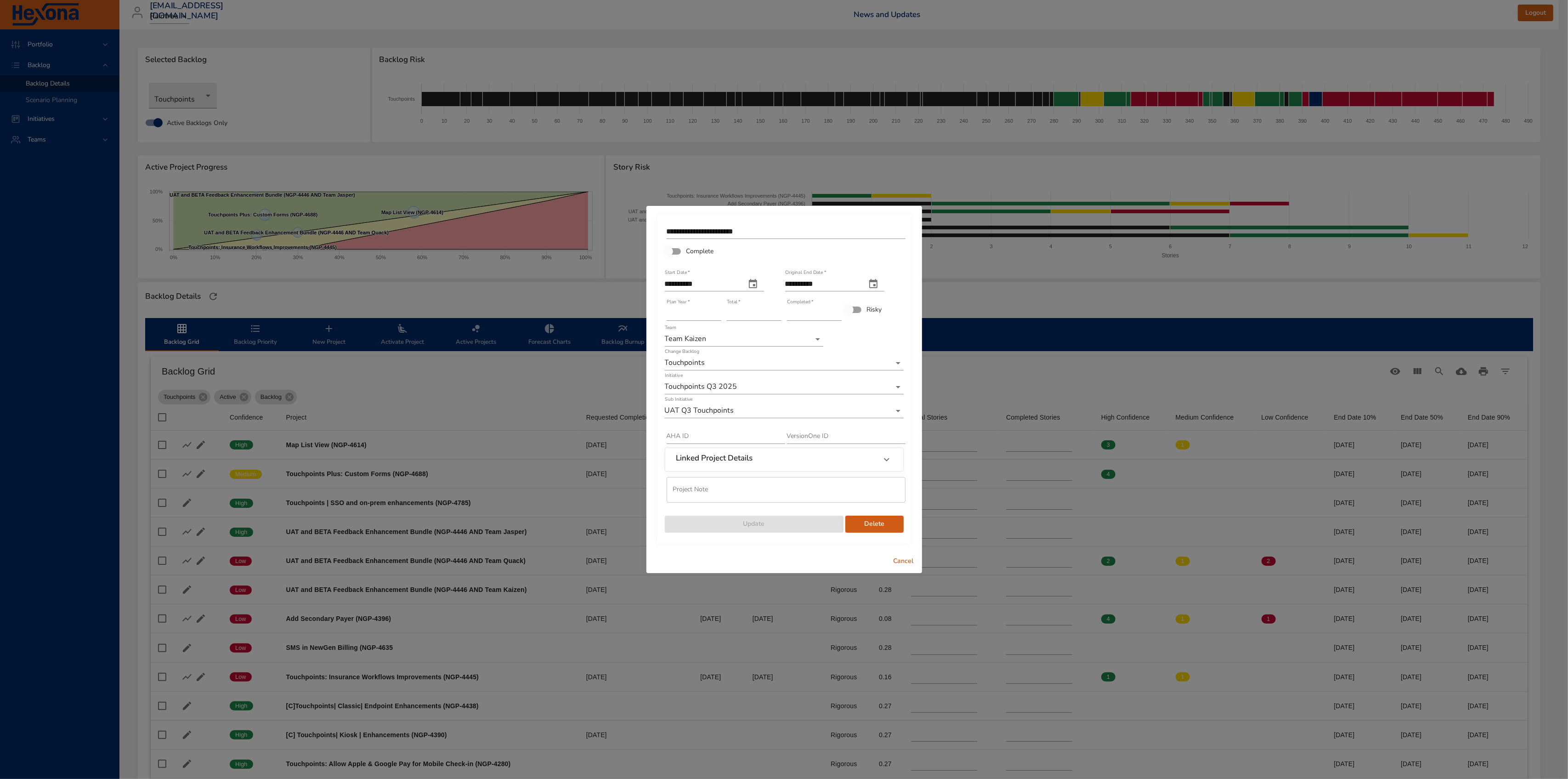
type input "*"
click at [836, 311] on input "*" at bounding box center [813, 313] width 54 height 15
click at [758, 484] on span "Update" at bounding box center [755, 524] width 164 height 12
